Goal: Information Seeking & Learning: Learn about a topic

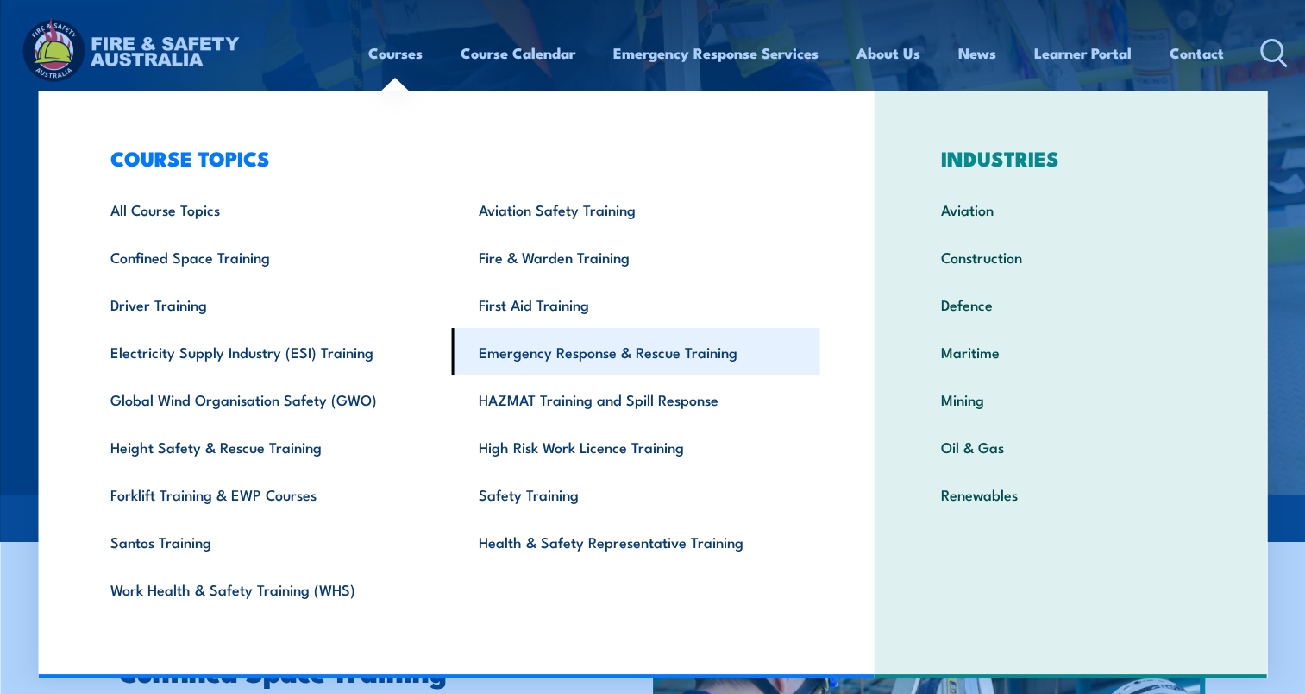
click at [491, 342] on link "Emergency Response & Rescue Training" at bounding box center [636, 351] width 368 height 47
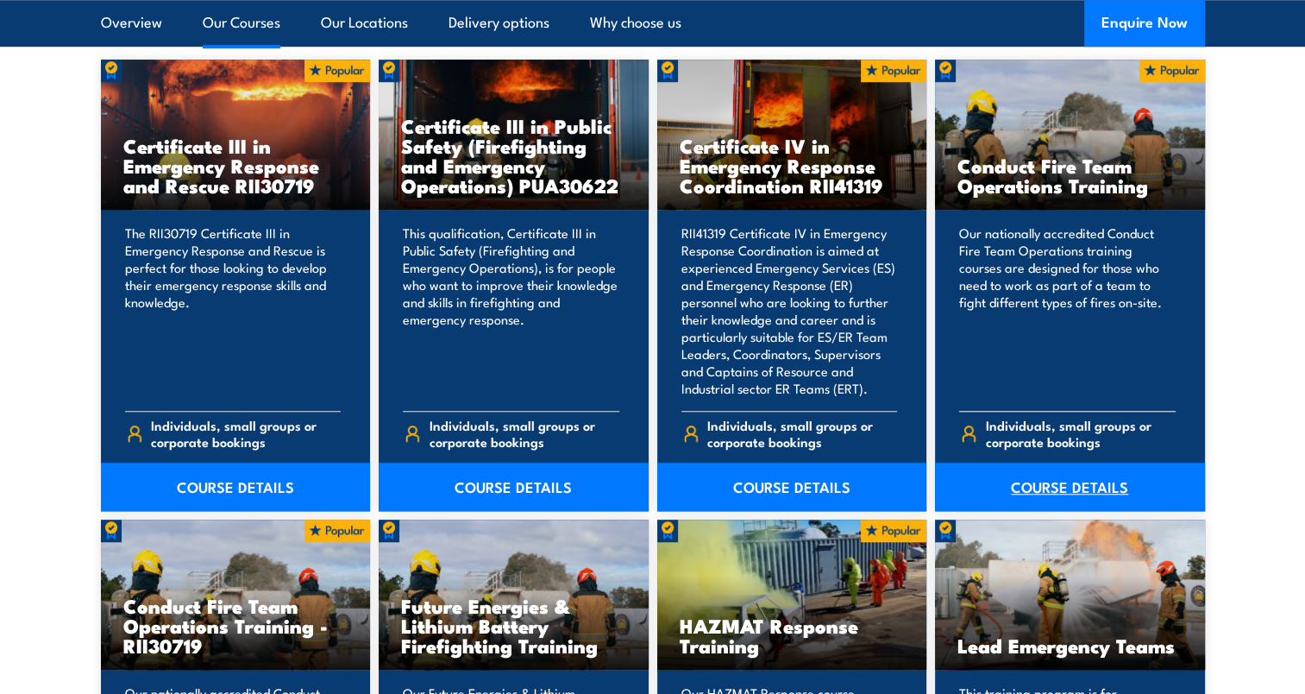
scroll to position [1380, 0]
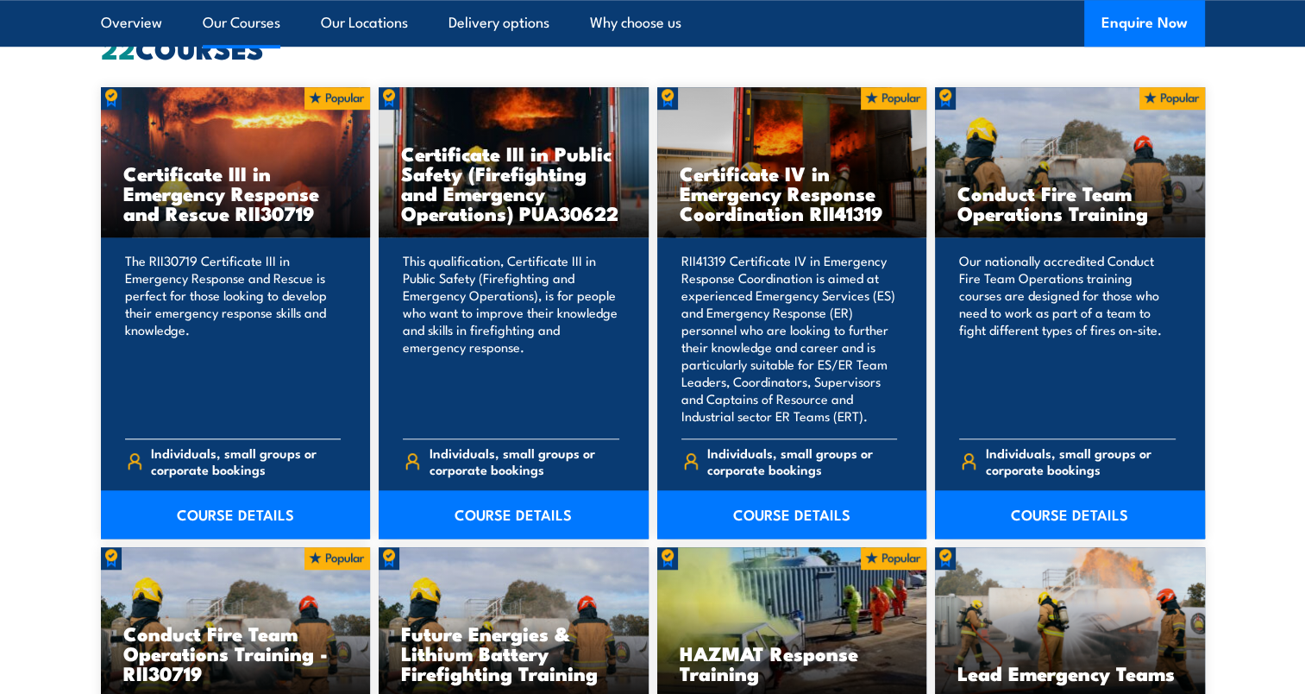
click at [236, 209] on h3 "Certificate III in Emergency Response and Rescue RII30719" at bounding box center [235, 193] width 225 height 60
click at [225, 515] on link "COURSE DETAILS" at bounding box center [236, 514] width 270 height 48
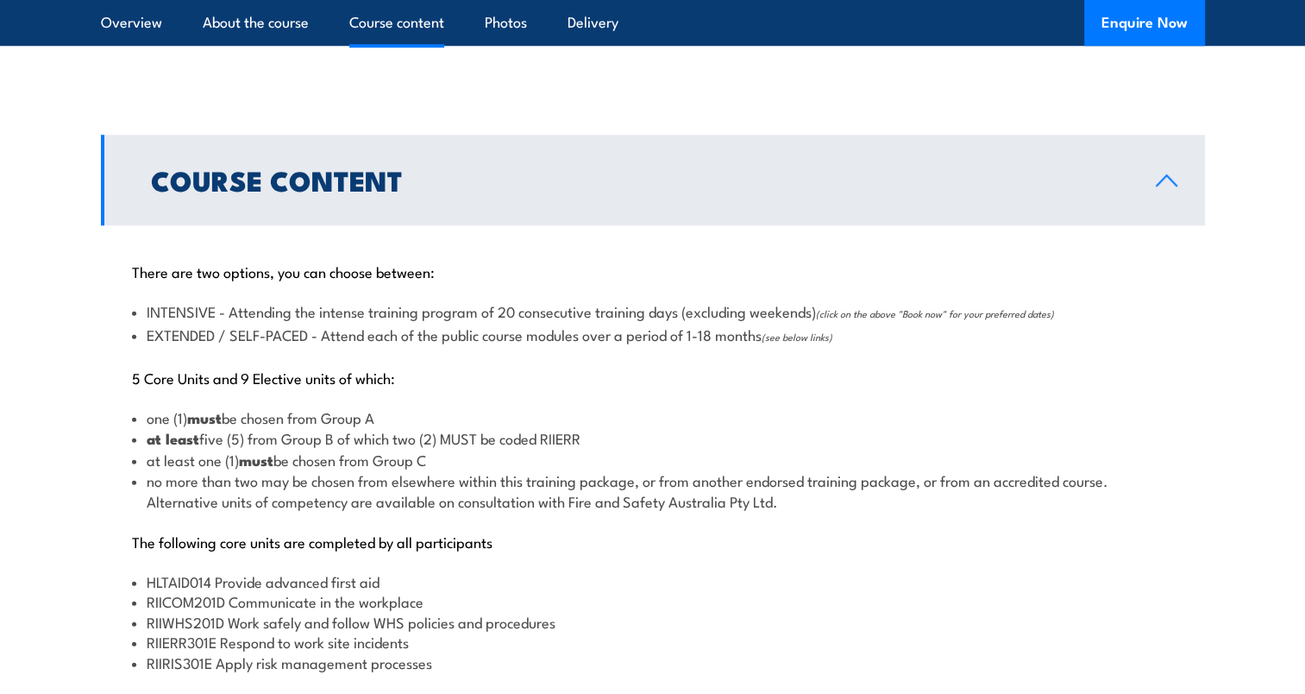
scroll to position [1811, 0]
